Goal: Information Seeking & Learning: Learn about a topic

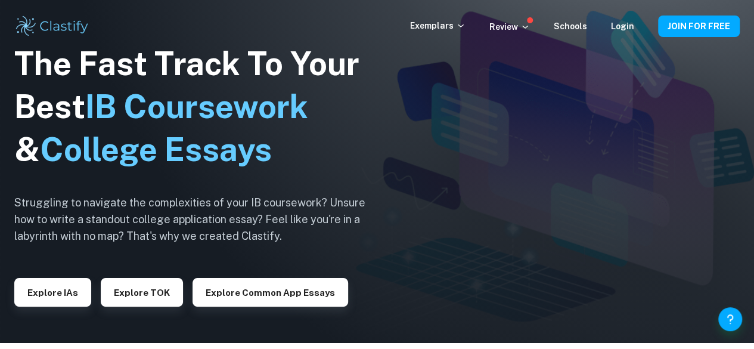
scroll to position [5, 0]
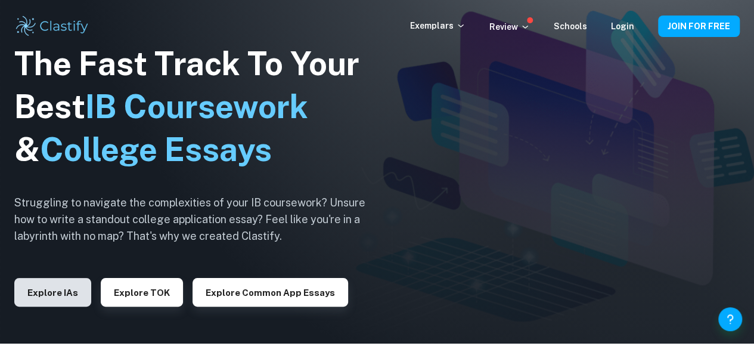
click at [64, 289] on button "Explore IAs" at bounding box center [52, 292] width 77 height 29
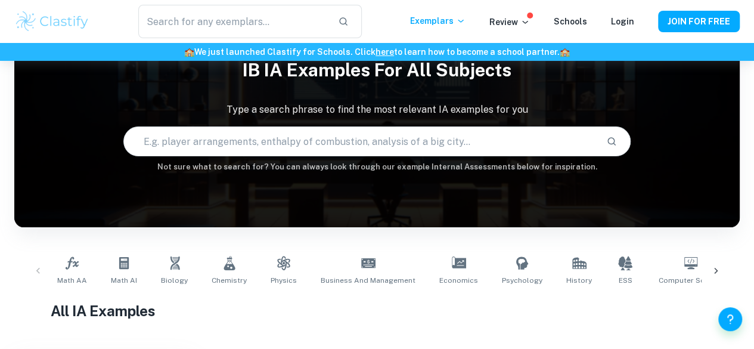
scroll to position [52, 0]
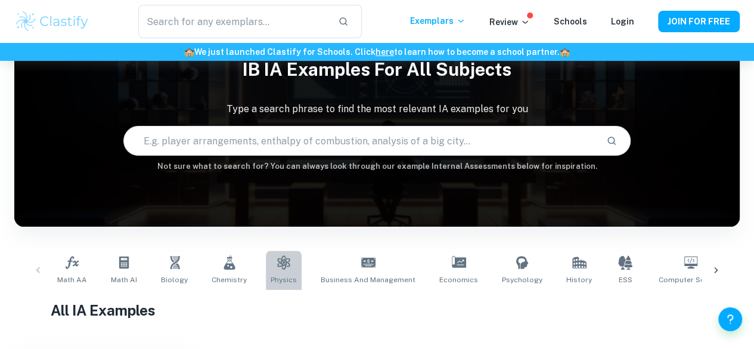
click at [281, 260] on icon at bounding box center [284, 262] width 14 height 14
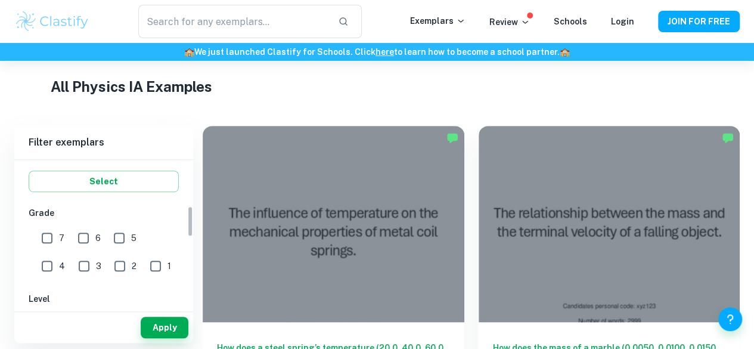
scroll to position [222, 0]
click at [46, 236] on input "7" at bounding box center [47, 235] width 24 height 24
checkbox input "true"
click at [161, 331] on button "Apply" at bounding box center [165, 326] width 48 height 21
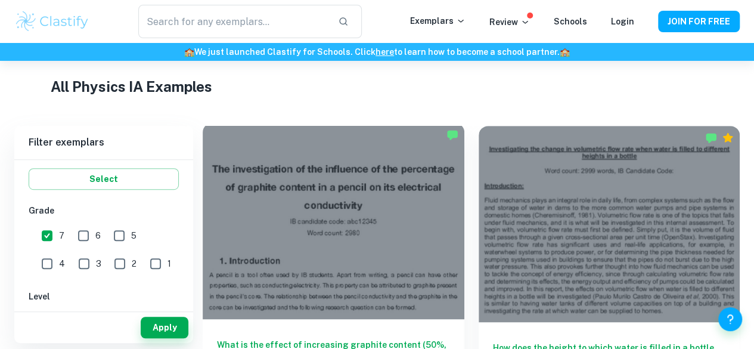
click at [341, 195] on div at bounding box center [334, 221] width 262 height 196
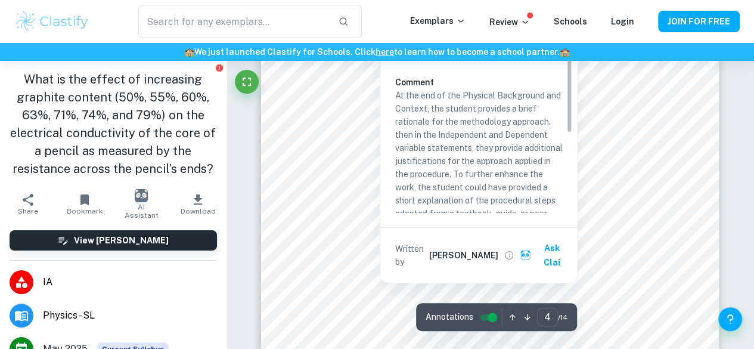
scroll to position [2136, 0]
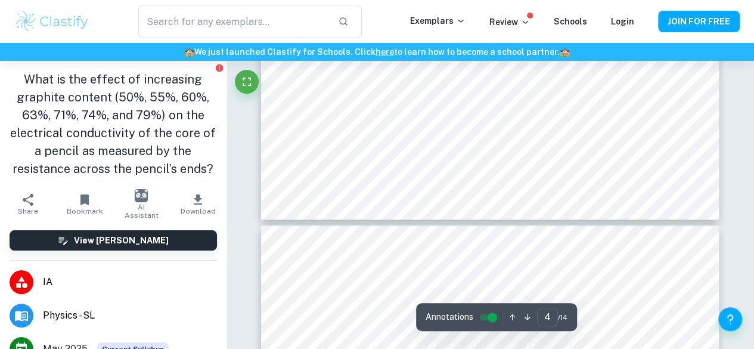
type input "5"
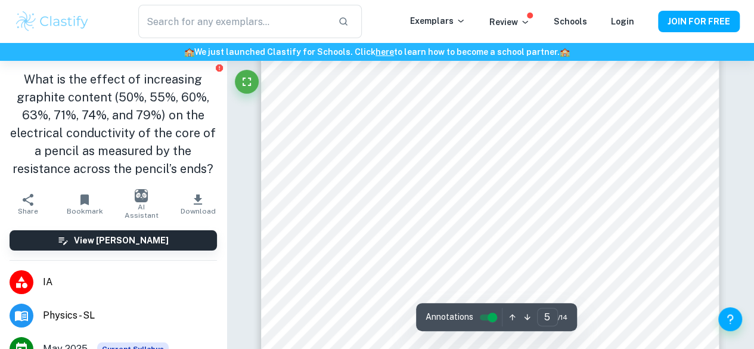
scroll to position [2856, 0]
